Goal: Transaction & Acquisition: Obtain resource

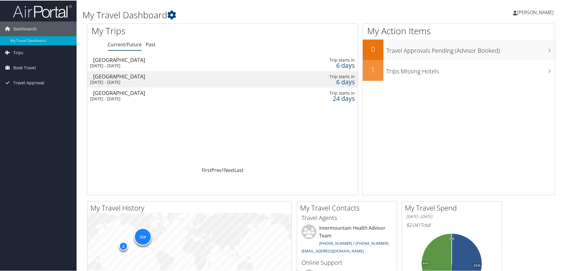
click at [163, 94] on div "[GEOGRAPHIC_DATA]" at bounding box center [178, 91] width 171 height 5
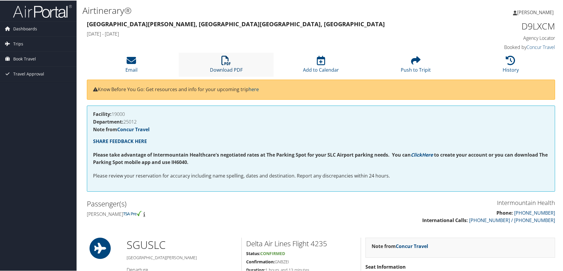
click at [224, 66] on link "Download PDF" at bounding box center [226, 65] width 33 height 14
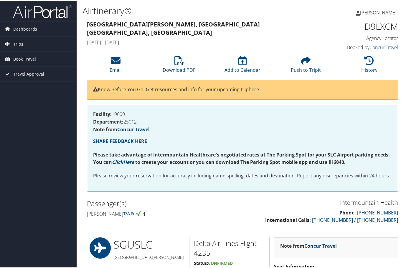
click at [18, 43] on span "Trips" at bounding box center [18, 43] width 10 height 15
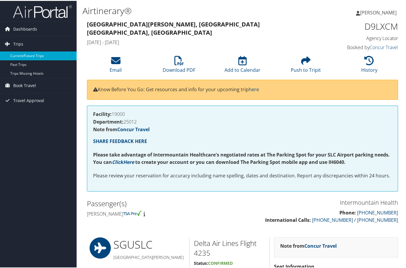
click at [24, 54] on link "Current/Future Trips" at bounding box center [38, 55] width 77 height 9
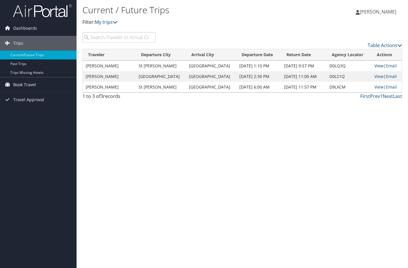
click at [376, 65] on link "View" at bounding box center [378, 66] width 9 height 6
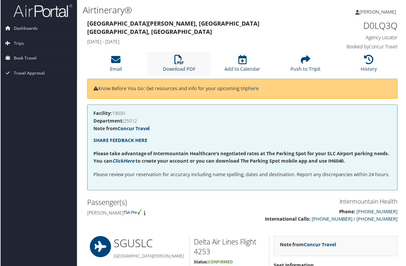
click at [179, 58] on icon at bounding box center [178, 59] width 9 height 9
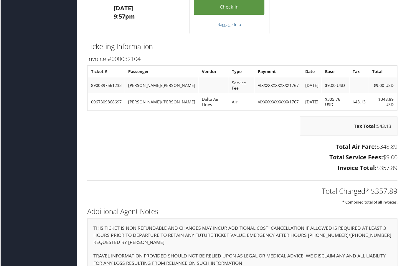
scroll to position [530, 0]
